Goal: Task Accomplishment & Management: Manage account settings

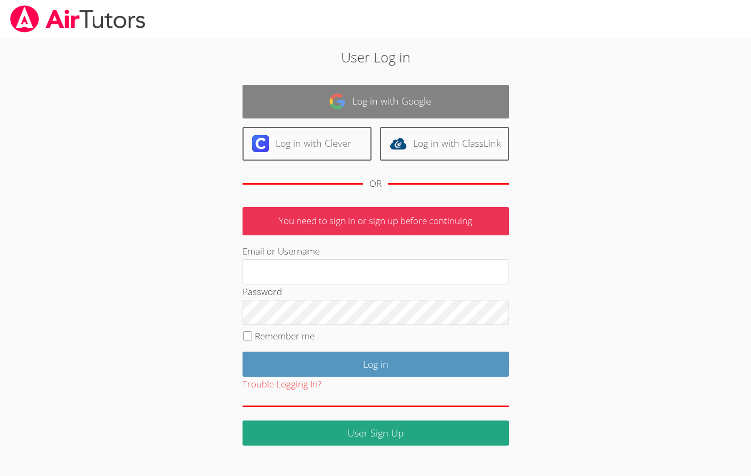
click at [365, 107] on link "Log in with Google" at bounding box center [376, 102] width 267 height 34
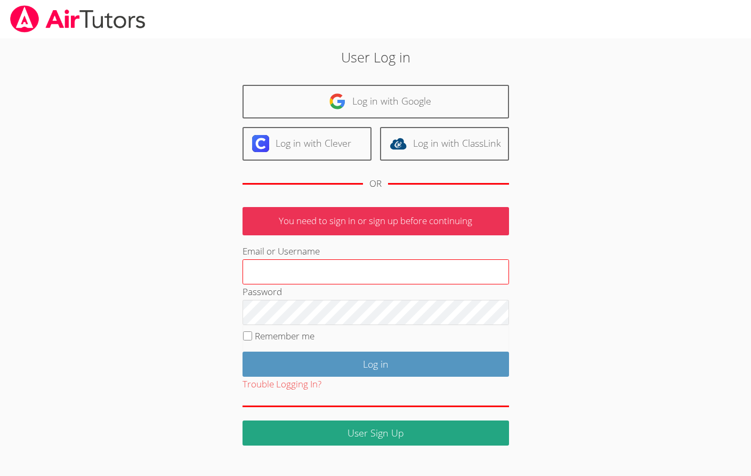
click at [285, 270] on input "Email or Username" at bounding box center [376, 272] width 267 height 26
drag, startPoint x: 330, startPoint y: 270, endPoint x: 302, endPoint y: 271, distance: 28.3
click at [302, 270] on input "jessicaprado+admin@airtutors.org" at bounding box center [376, 272] width 267 height 26
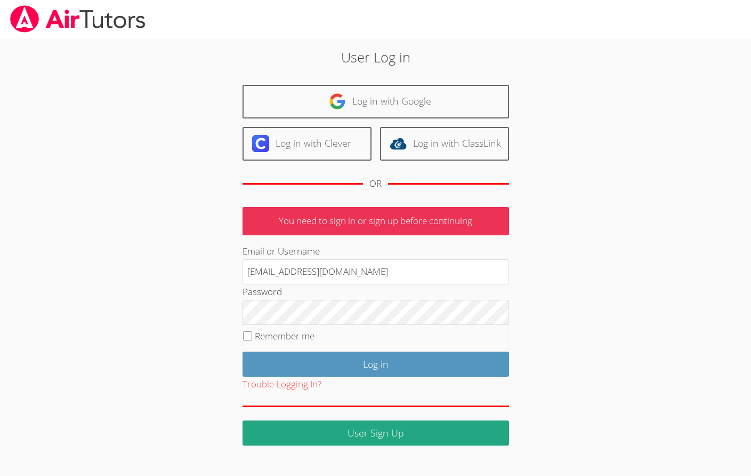
type input "[EMAIL_ADDRESS][DOMAIN_NAME]"
click at [296, 347] on fieldset "Remember me" at bounding box center [376, 338] width 267 height 27
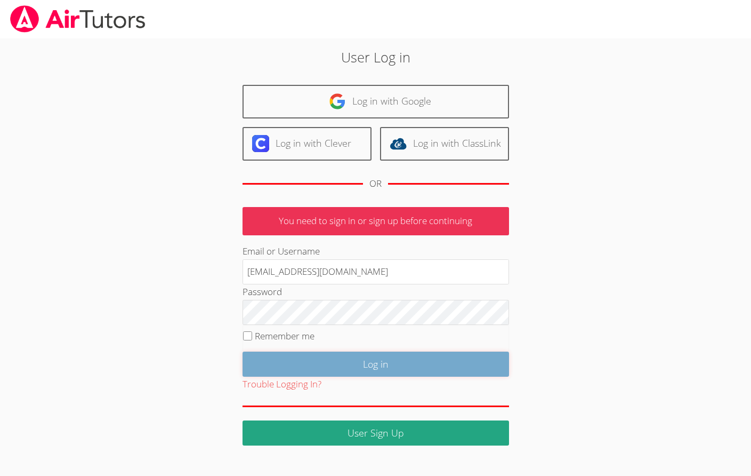
click at [296, 361] on input "Log in" at bounding box center [376, 363] width 267 height 25
click at [262, 361] on input "Log in" at bounding box center [376, 363] width 267 height 25
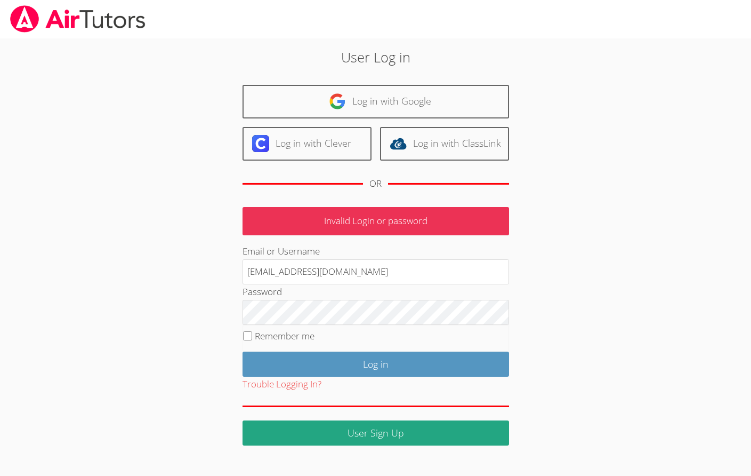
click at [566, 344] on div "User Log in Log in with Google Log in with Clever Log in with ClassLink OR Inva…" at bounding box center [376, 246] width 406 height 398
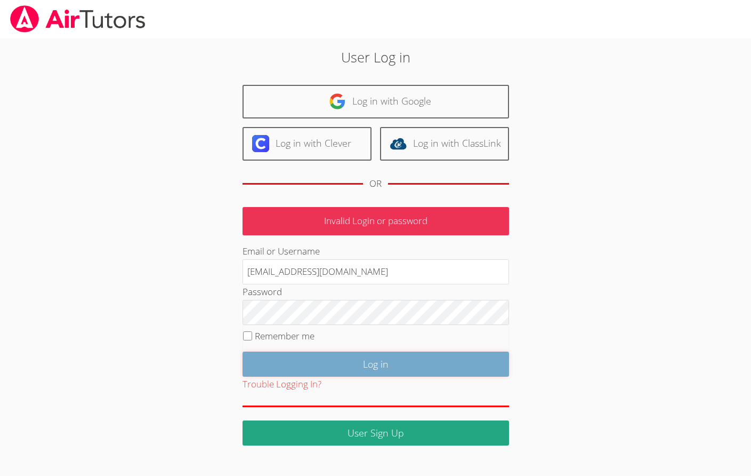
click at [266, 355] on input "Log in" at bounding box center [376, 363] width 267 height 25
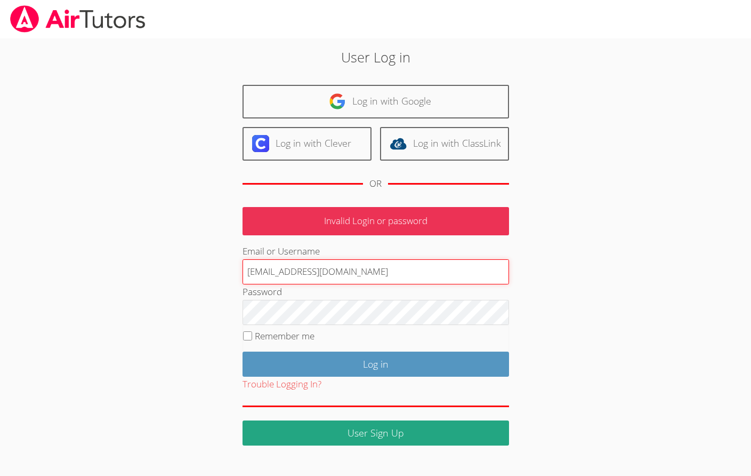
click at [318, 277] on input "jessicaprado@airtutors.org" at bounding box center [376, 272] width 267 height 26
paste input "prado.jessica2010@gmail.com"
type input "prado.jessica2010@gmail.com"
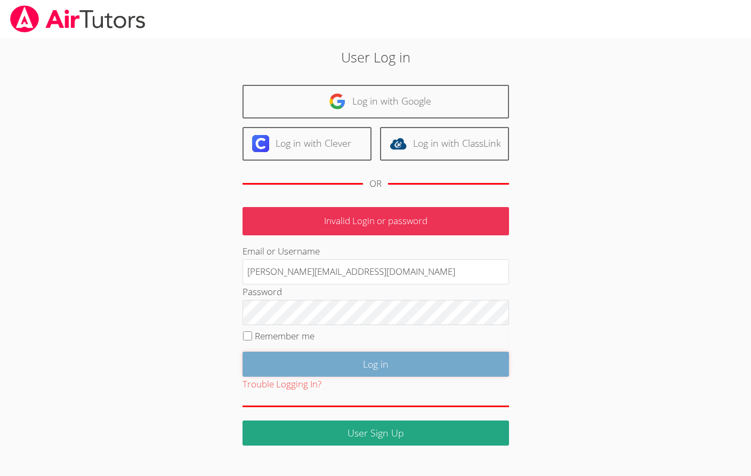
click at [246, 356] on input "Log in" at bounding box center [376, 363] width 267 height 25
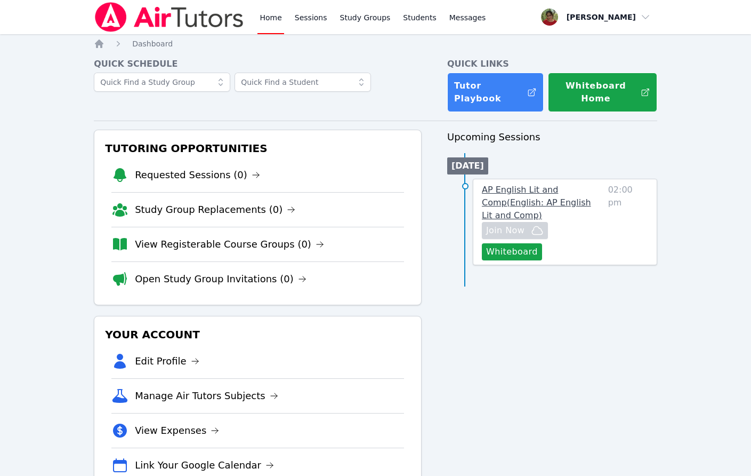
click at [524, 191] on span "AP English Lit and Comp ( English: AP English Lit and Comp )" at bounding box center [536, 203] width 109 height 36
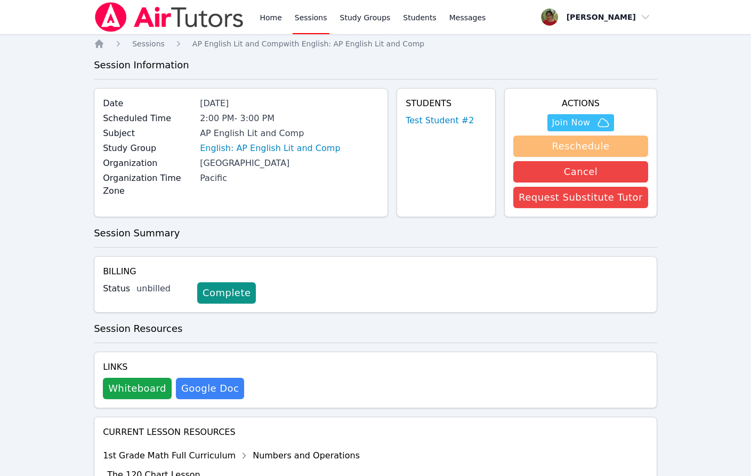
click at [593, 139] on button "Reschedule" at bounding box center [581, 145] width 135 height 21
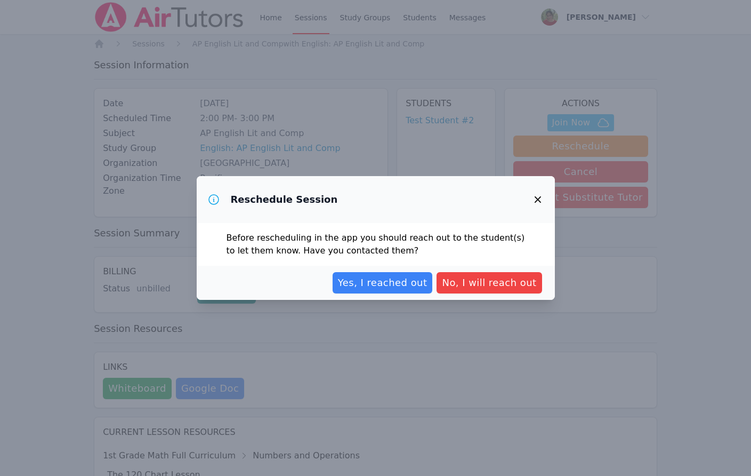
click at [536, 195] on icon "button" at bounding box center [538, 199] width 13 height 13
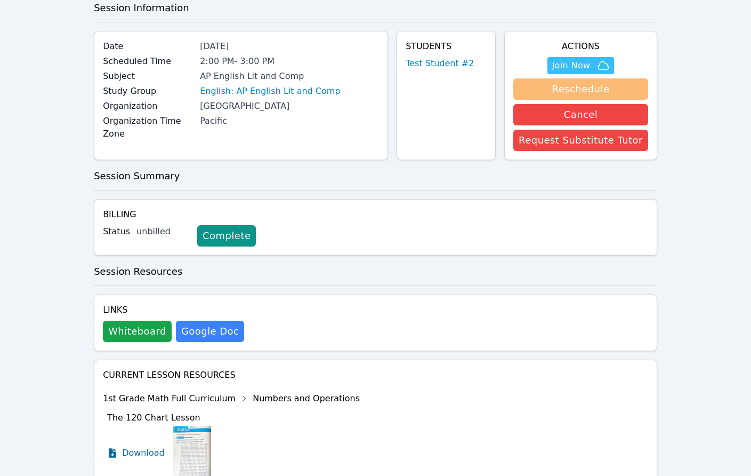
scroll to position [53, 0]
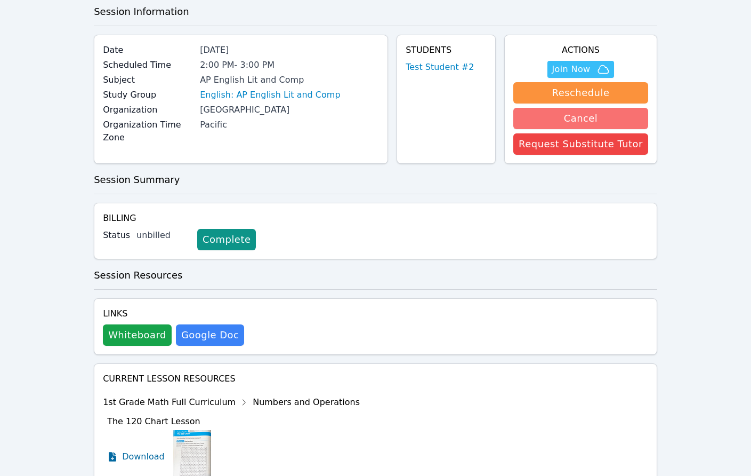
click at [559, 120] on button "Cancel" at bounding box center [581, 118] width 135 height 21
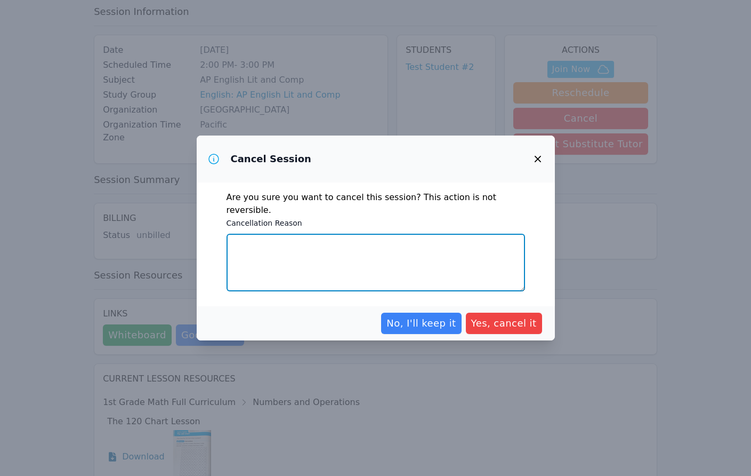
click at [391, 266] on textarea "Cancellation Reason" at bounding box center [376, 263] width 299 height 58
type textarea "n/a"
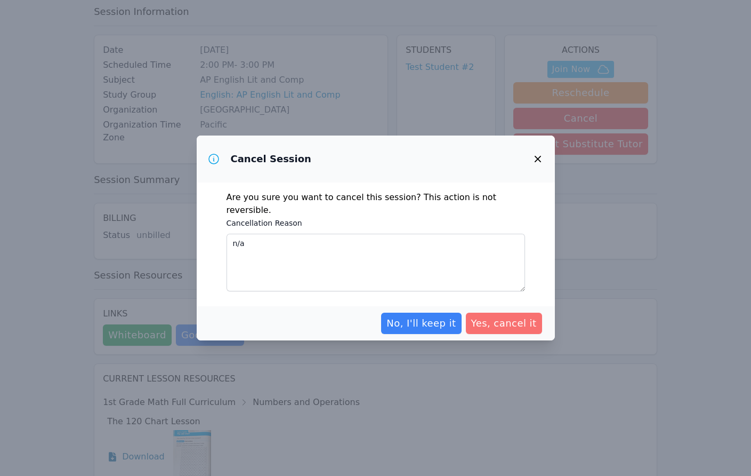
click at [539, 317] on button "Yes, cancel it" at bounding box center [504, 323] width 76 height 21
